Goal: Check status: Check status

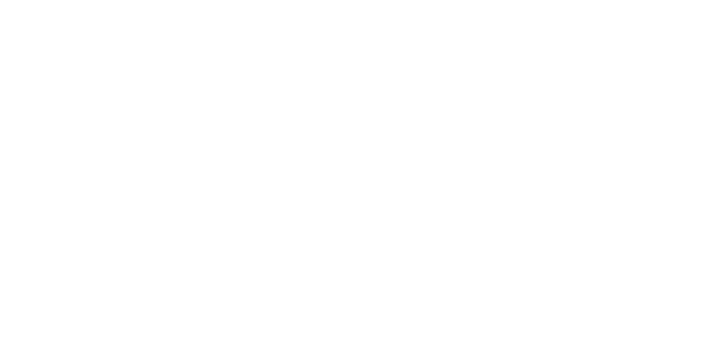
click at [531, 69] on button "Close" at bounding box center [510, 62] width 41 height 18
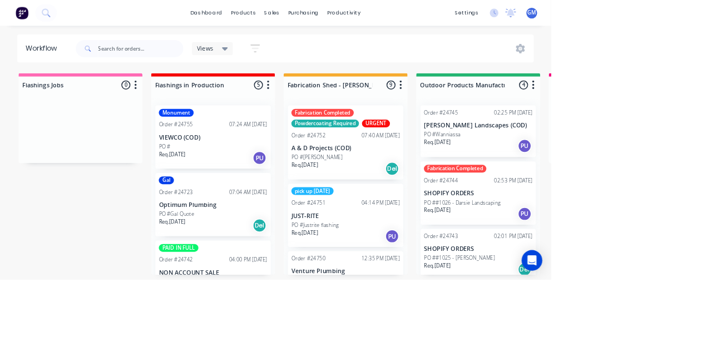
click at [629, 171] on div "PO #Wanniassa" at bounding box center [618, 174] width 140 height 10
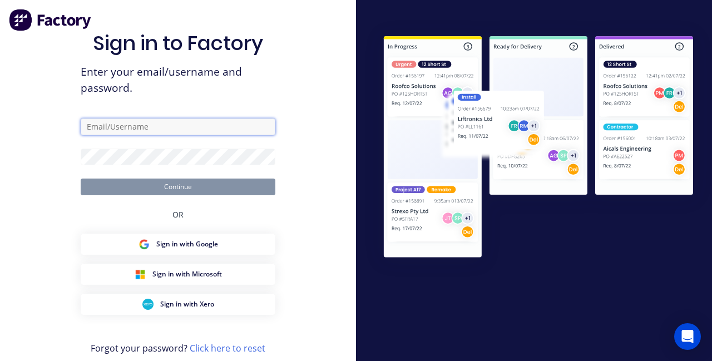
click at [201, 135] on input "text" at bounding box center [178, 126] width 195 height 17
type input "[PERSON_NAME][EMAIL_ADDRESS][PERSON_NAME][DOMAIN_NAME]"
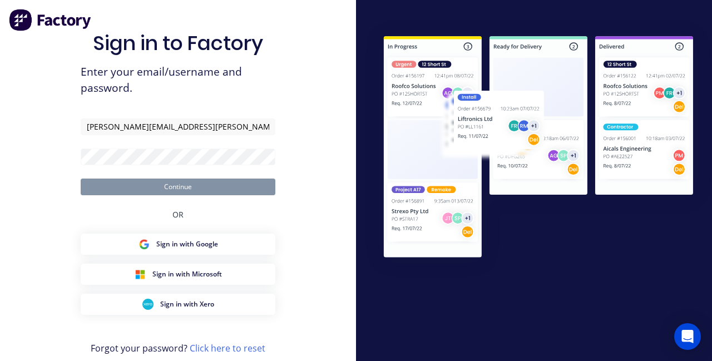
click at [81, 178] on button "Continue" at bounding box center [178, 186] width 195 height 17
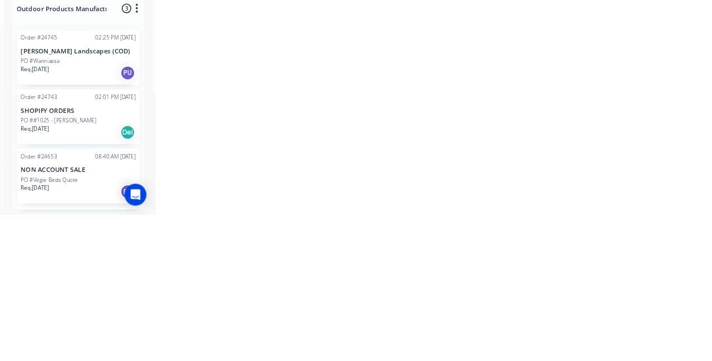
click at [634, 177] on div "PO #Wanniassa" at bounding box center [618, 174] width 140 height 10
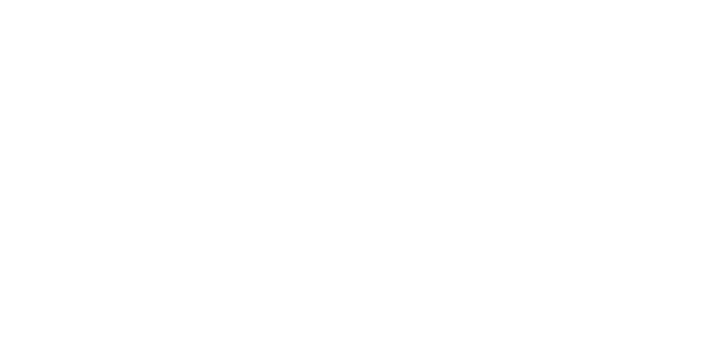
click at [531, 68] on button "Close" at bounding box center [510, 62] width 41 height 18
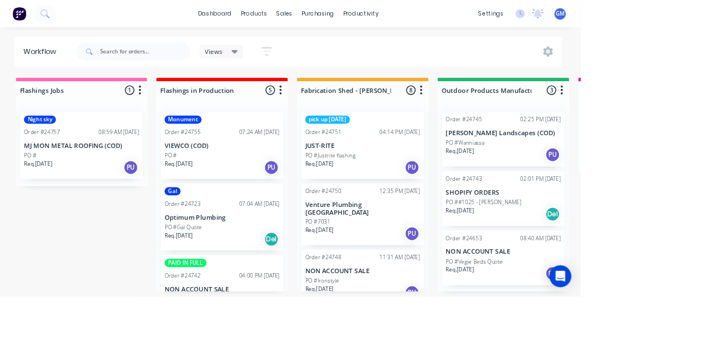
click at [622, 227] on div "Order #24743 02:01 PM [DATE] SHOPIFY ORDERS PO ##1025 - [PERSON_NAME] Req. [DAT…" at bounding box center [617, 241] width 149 height 67
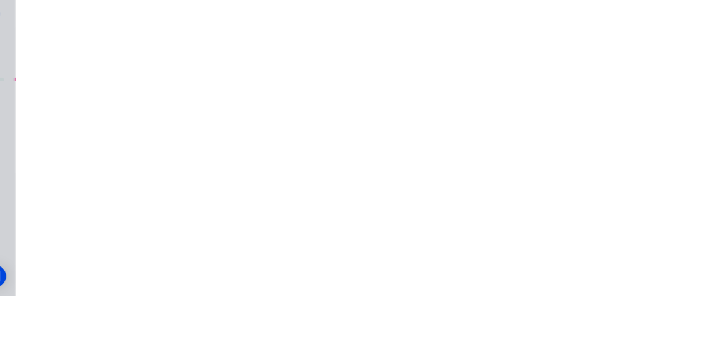
click at [531, 66] on button "Close" at bounding box center [510, 62] width 41 height 18
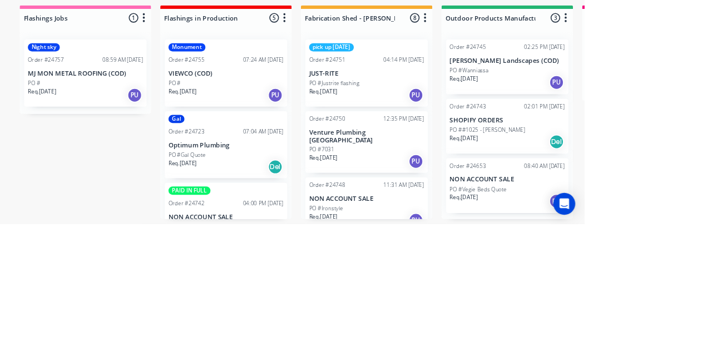
click at [450, 177] on p "JUST-RITE" at bounding box center [446, 177] width 140 height 9
